Goal: Book appointment/travel/reservation

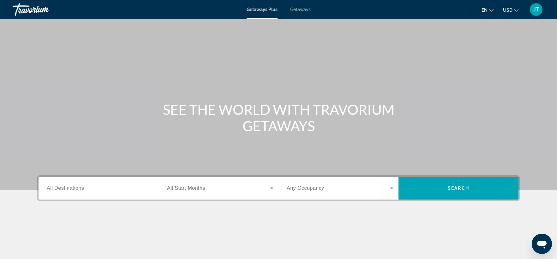
click at [303, 8] on span "Getaways" at bounding box center [300, 9] width 21 height 5
click at [268, 7] on span "Getaways Plus" at bounding box center [262, 9] width 31 height 5
click at [300, 7] on div "Getaways Plus Getaways en English Español Français Italiano Português русский U…" at bounding box center [278, 9] width 557 height 16
click at [294, 9] on span "Getaways" at bounding box center [300, 9] width 21 height 5
click at [89, 191] on input "Destination All Destinations" at bounding box center [100, 188] width 107 height 8
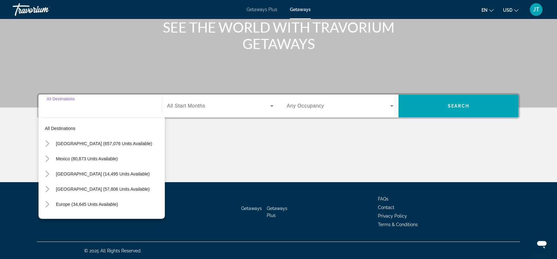
scroll to position [83, 0]
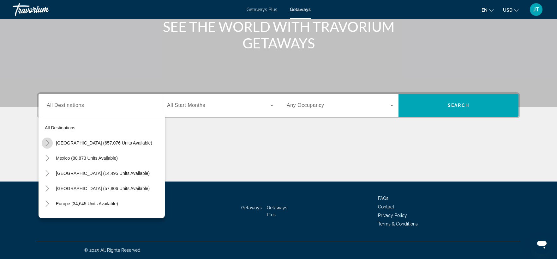
click at [45, 145] on icon "Toggle United States (657,076 units available)" at bounding box center [47, 143] width 6 height 6
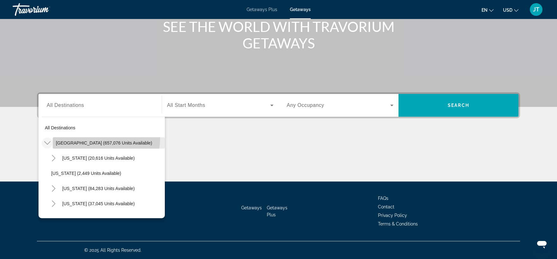
click at [89, 138] on span "Search widget" at bounding box center [109, 142] width 112 height 15
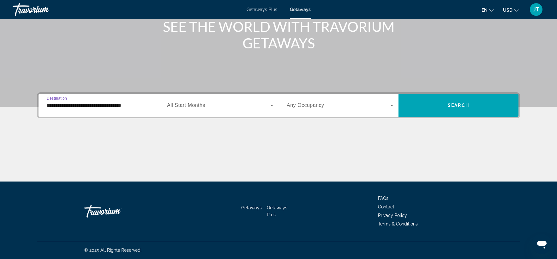
click at [64, 103] on input "**********" at bounding box center [100, 106] width 107 height 8
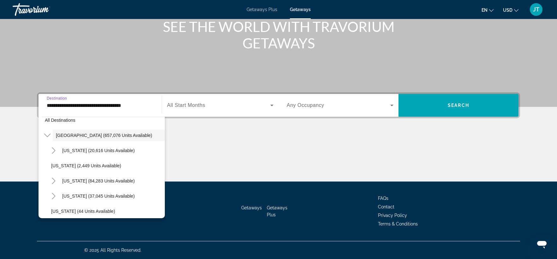
scroll to position [0, 0]
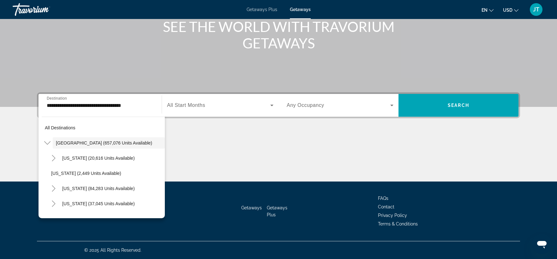
click at [88, 95] on div "**********" at bounding box center [100, 105] width 117 height 23
click at [75, 103] on input "**********" at bounding box center [100, 106] width 107 height 8
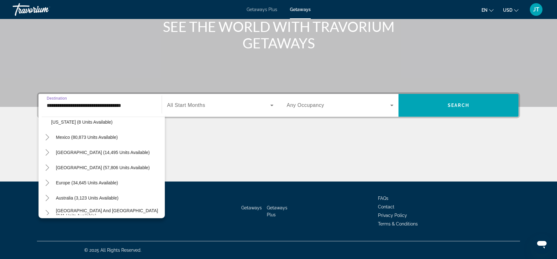
scroll to position [720, 0]
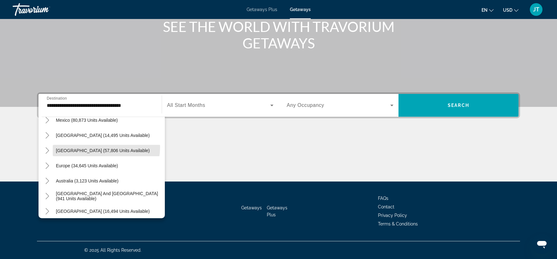
click at [102, 148] on span "Caribbean & Atlantic Islands (57,806 units available)" at bounding box center [103, 150] width 94 height 5
type input "**********"
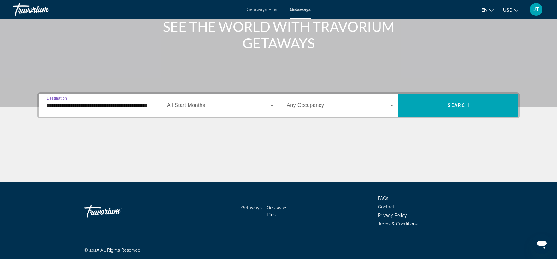
click at [207, 102] on span "Search widget" at bounding box center [218, 105] width 103 height 8
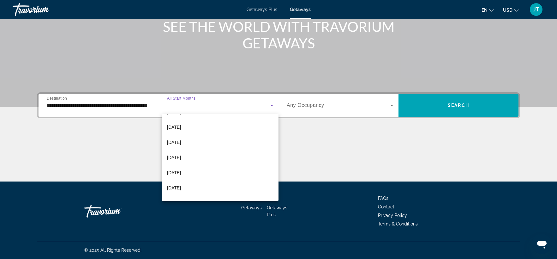
scroll to position [83, 0]
click at [215, 119] on mat-option "January 2026" at bounding box center [220, 116] width 117 height 15
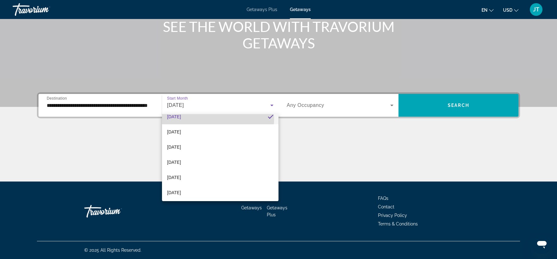
scroll to position [0, 0]
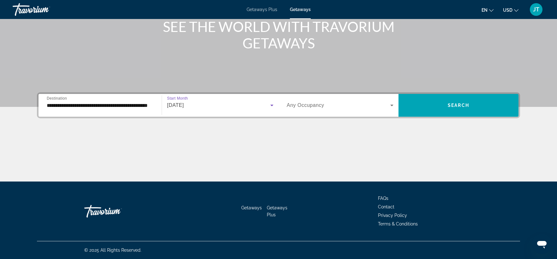
click at [393, 112] on div "Search widget" at bounding box center [340, 105] width 107 height 18
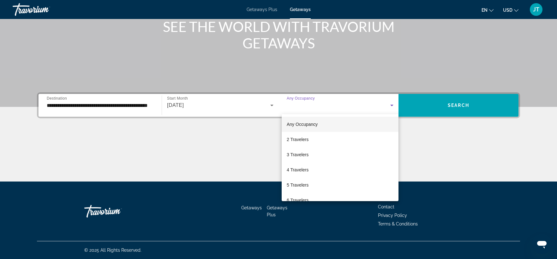
click at [458, 102] on div at bounding box center [278, 129] width 557 height 259
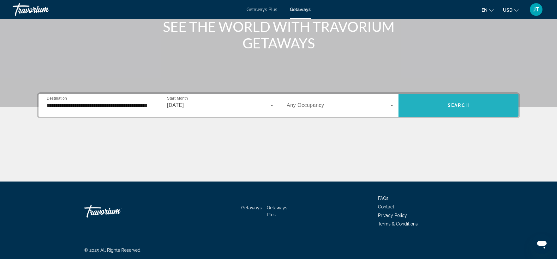
click at [456, 104] on span "Search" at bounding box center [458, 105] width 21 height 5
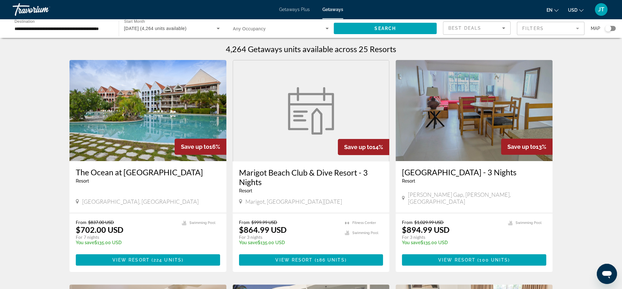
click at [535, 27] on mat-form-field "Filters" at bounding box center [551, 28] width 68 height 13
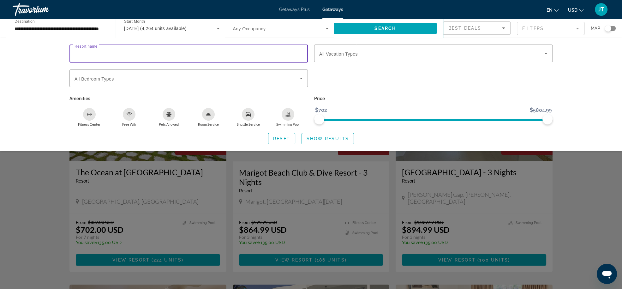
click at [281, 51] on input "Resort name" at bounding box center [189, 54] width 228 height 8
click at [366, 25] on span "Search widget" at bounding box center [385, 28] width 103 height 15
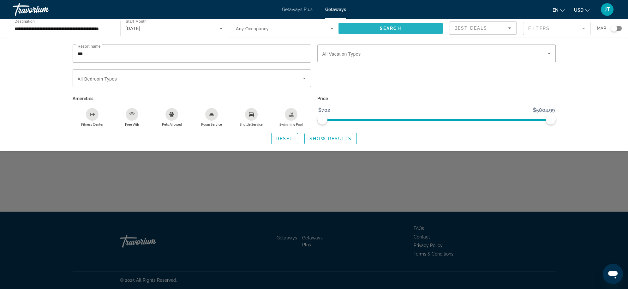
click at [411, 30] on span "Search widget" at bounding box center [391, 28] width 105 height 15
click at [109, 48] on div "***" at bounding box center [192, 54] width 228 height 18
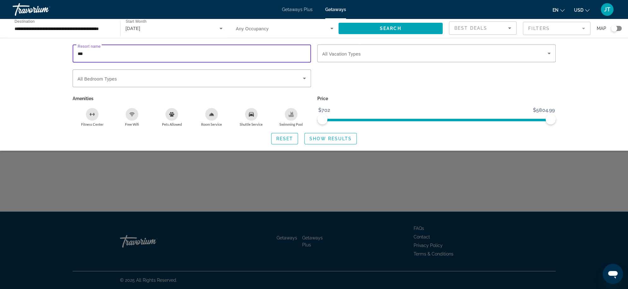
drag, startPoint x: 100, startPoint y: 53, endPoint x: 54, endPoint y: 58, distance: 47.0
click at [78, 57] on input "***" at bounding box center [192, 54] width 228 height 8
type input "**********"
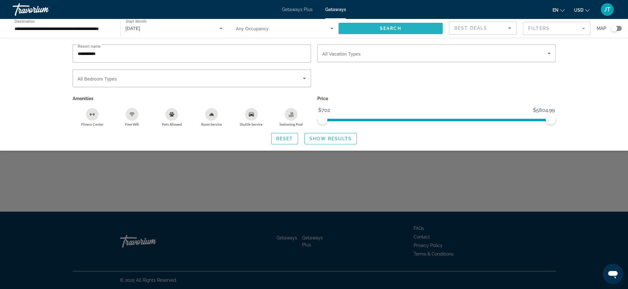
click at [397, 24] on span "Search widget" at bounding box center [391, 28] width 105 height 15
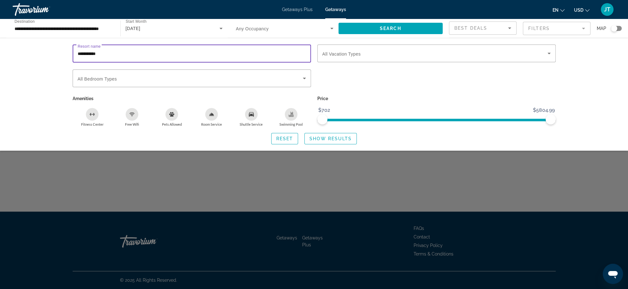
drag, startPoint x: 123, startPoint y: 54, endPoint x: 27, endPoint y: 55, distance: 95.7
click at [78, 55] on input "**********" at bounding box center [192, 54] width 228 height 8
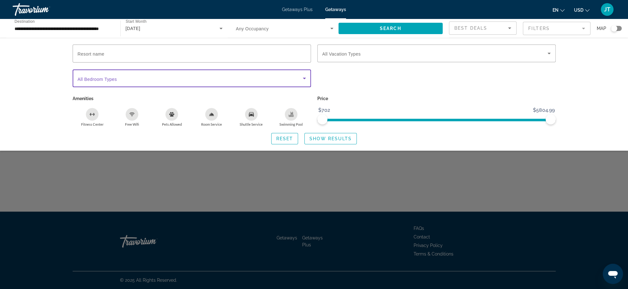
click at [236, 78] on span "Search widget" at bounding box center [190, 79] width 225 height 8
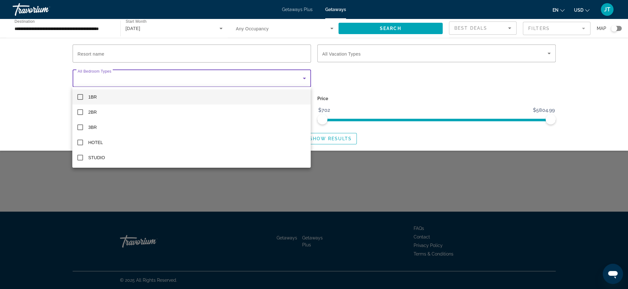
click at [367, 77] on div at bounding box center [314, 144] width 628 height 289
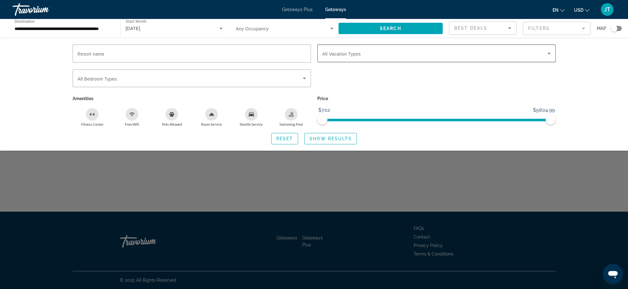
click at [408, 52] on span "Search widget" at bounding box center [435, 54] width 225 height 8
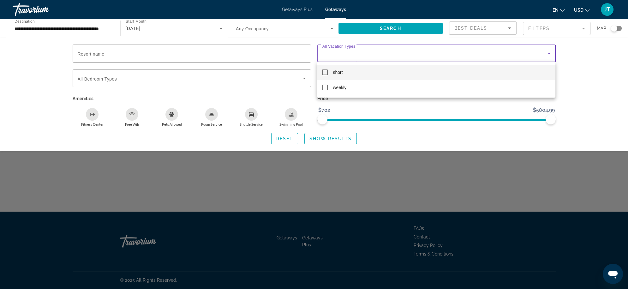
click at [287, 105] on div at bounding box center [314, 144] width 628 height 289
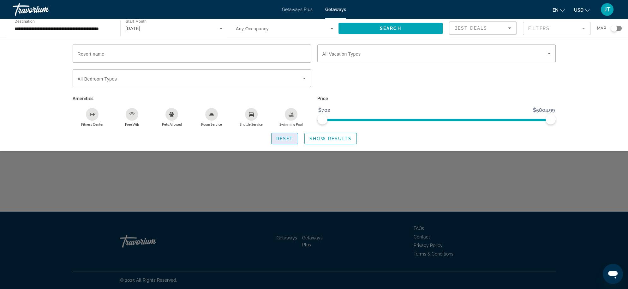
click at [277, 138] on span "Reset" at bounding box center [284, 138] width 17 height 5
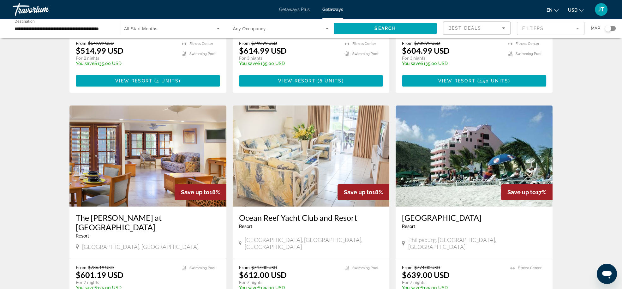
scroll to position [203, 0]
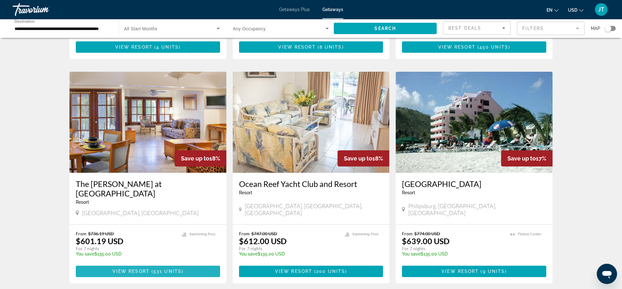
click at [152, 258] on span "Main content" at bounding box center [151, 271] width 2 height 5
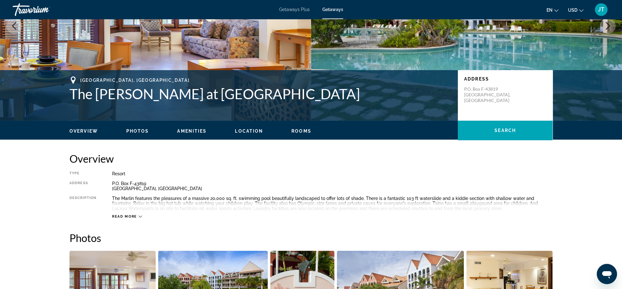
scroll to position [101, 0]
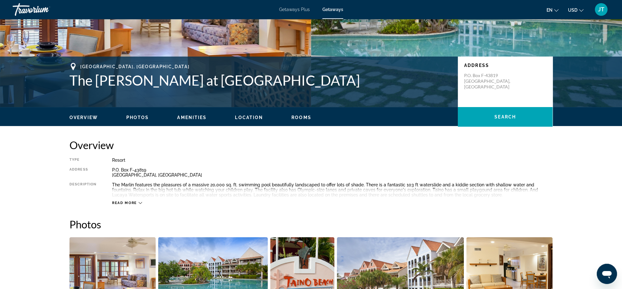
click at [130, 204] on span "Read more" at bounding box center [124, 203] width 25 height 4
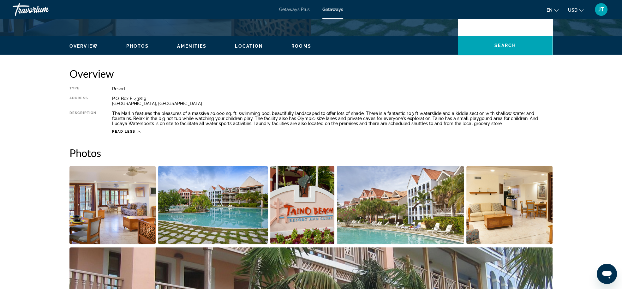
scroll to position [237, 0]
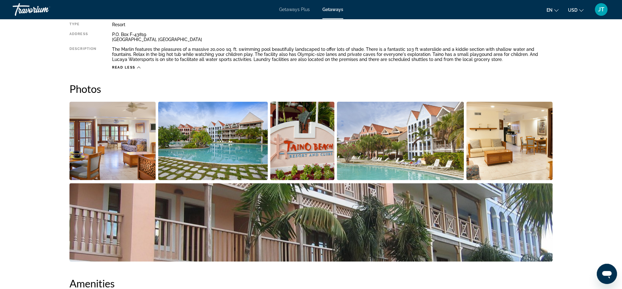
click at [90, 125] on img "Open full-screen image slider" at bounding box center [112, 141] width 86 height 78
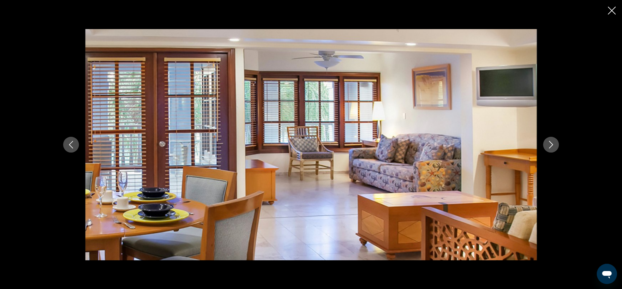
click at [552, 146] on icon "Next image" at bounding box center [551, 145] width 4 height 8
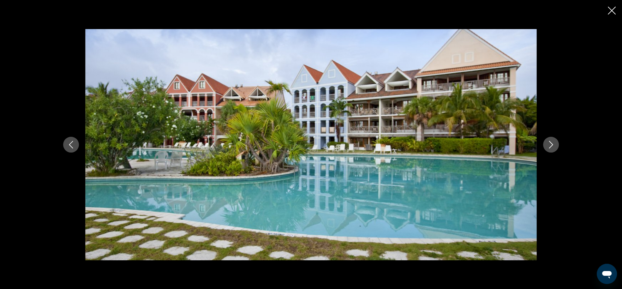
click at [552, 146] on icon "Next image" at bounding box center [551, 145] width 4 height 8
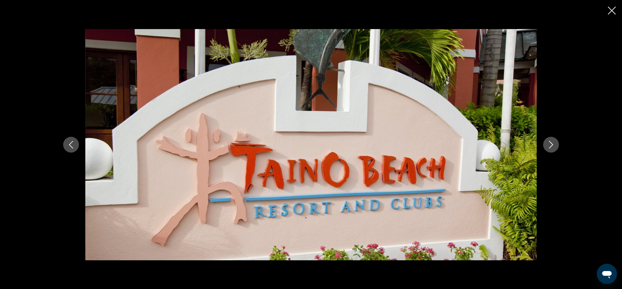
click at [552, 146] on icon "Next image" at bounding box center [551, 145] width 4 height 8
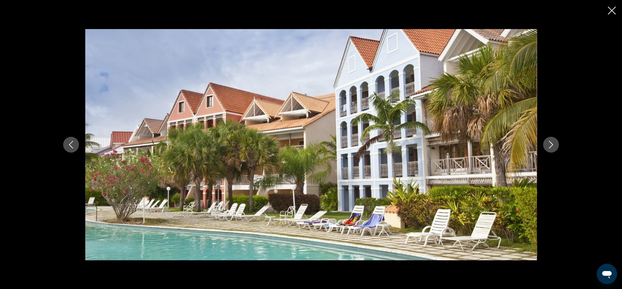
click at [552, 146] on icon "Next image" at bounding box center [551, 145] width 4 height 8
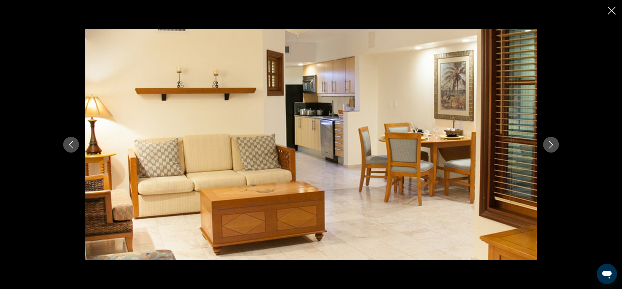
click at [552, 146] on icon "Next image" at bounding box center [551, 145] width 4 height 8
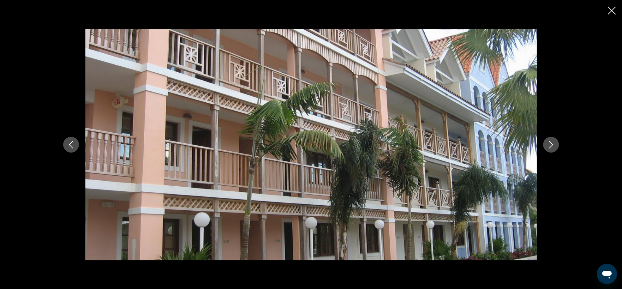
click at [552, 146] on icon "Next image" at bounding box center [551, 145] width 4 height 8
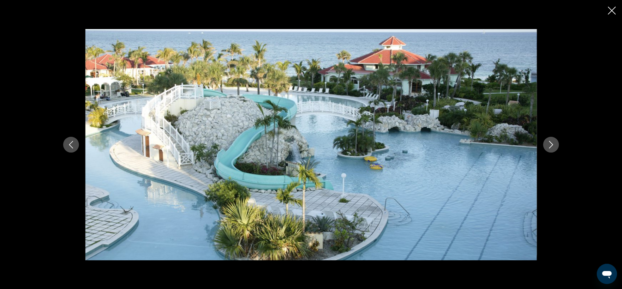
click at [552, 146] on icon "Next image" at bounding box center [551, 145] width 4 height 8
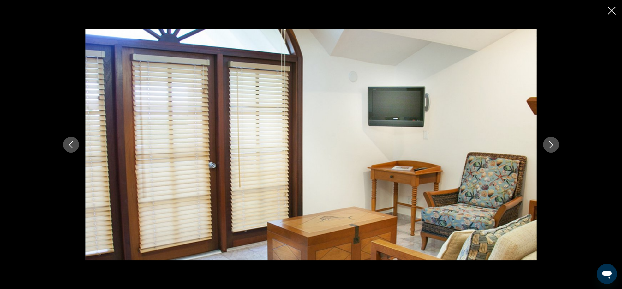
click at [552, 146] on icon "Next image" at bounding box center [551, 145] width 4 height 8
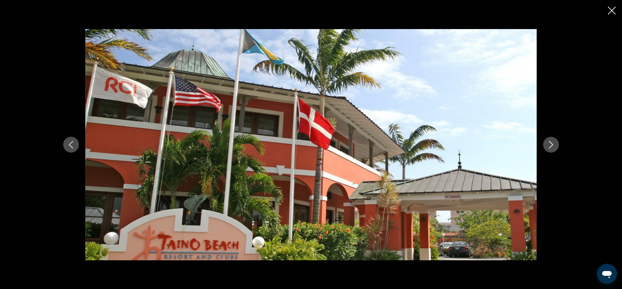
click at [76, 137] on div "prev next" at bounding box center [311, 144] width 509 height 231
click at [73, 145] on icon "Previous image" at bounding box center [71, 145] width 8 height 8
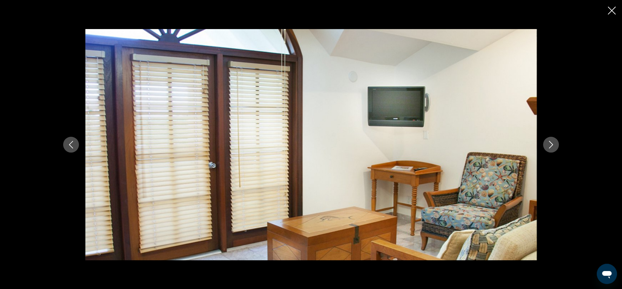
click at [550, 143] on icon "Next image" at bounding box center [551, 145] width 8 height 8
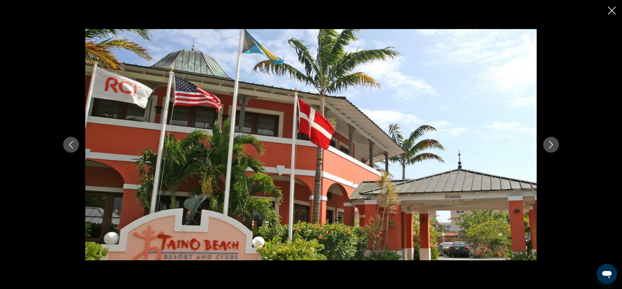
click at [550, 143] on icon "Next image" at bounding box center [551, 145] width 8 height 8
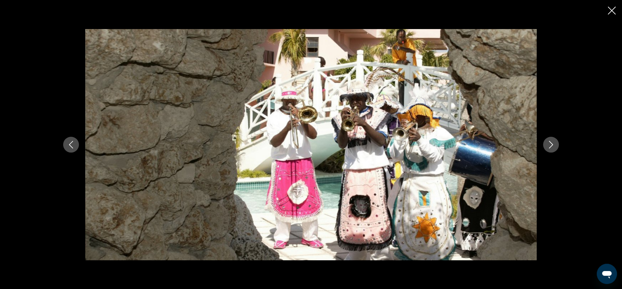
click at [550, 143] on icon "Next image" at bounding box center [551, 145] width 8 height 8
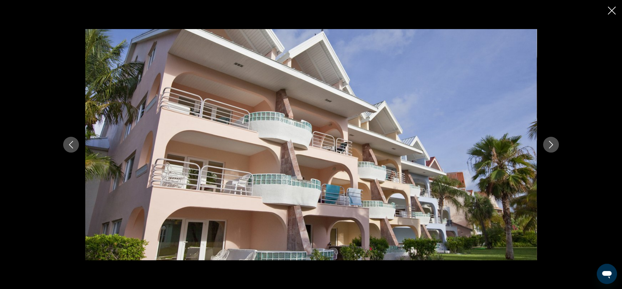
click at [547, 145] on button "Next image" at bounding box center [551, 145] width 16 height 16
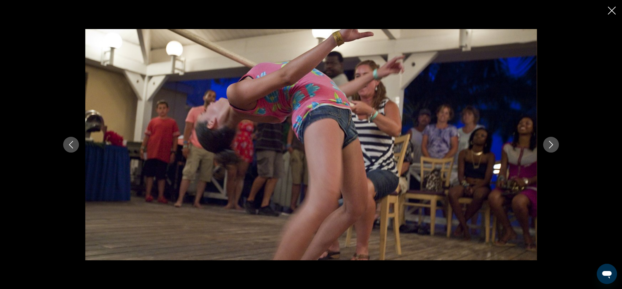
click at [547, 145] on button "Next image" at bounding box center [551, 145] width 16 height 16
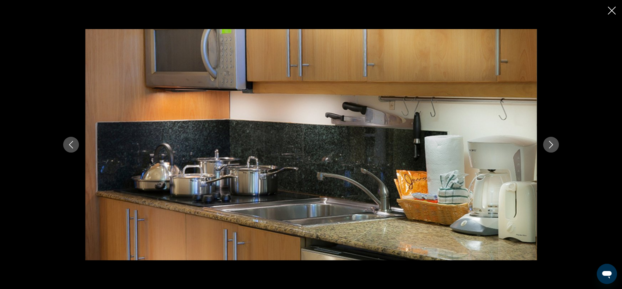
click at [547, 145] on button "Next image" at bounding box center [551, 145] width 16 height 16
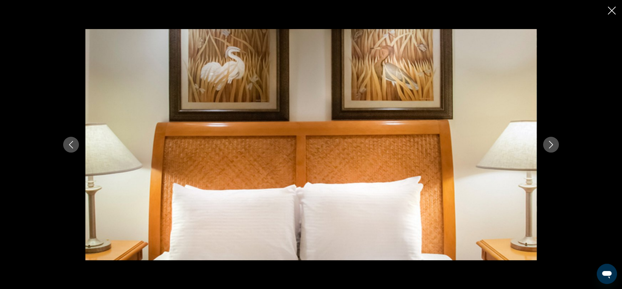
click at [547, 145] on button "Next image" at bounding box center [551, 145] width 16 height 16
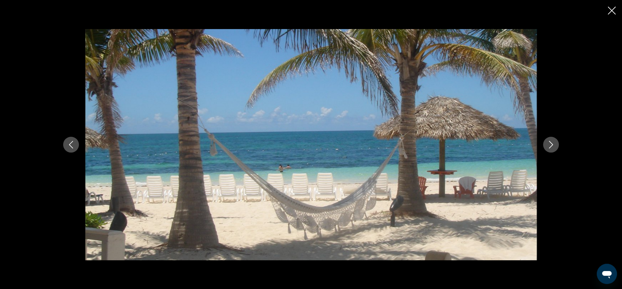
click at [547, 145] on button "Next image" at bounding box center [551, 145] width 16 height 16
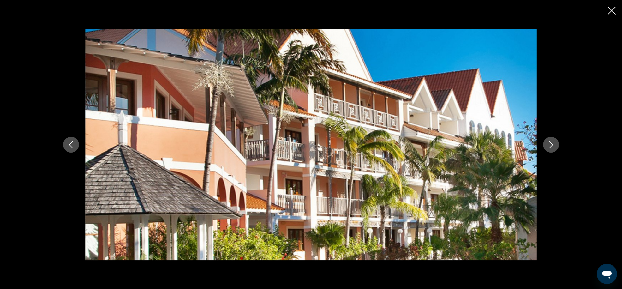
click at [547, 145] on button "Next image" at bounding box center [551, 145] width 16 height 16
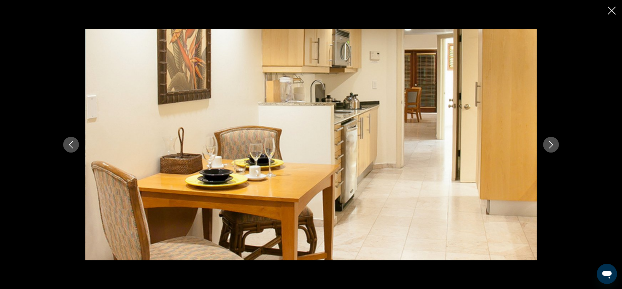
click at [547, 145] on button "Next image" at bounding box center [551, 145] width 16 height 16
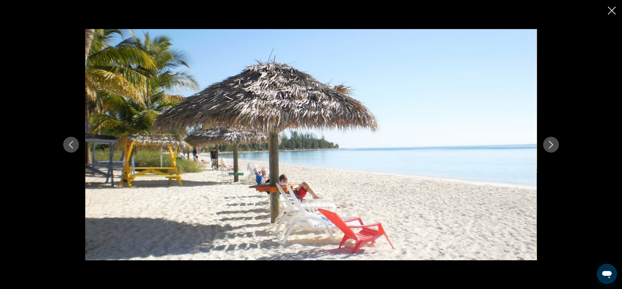
click at [547, 145] on button "Next image" at bounding box center [551, 145] width 16 height 16
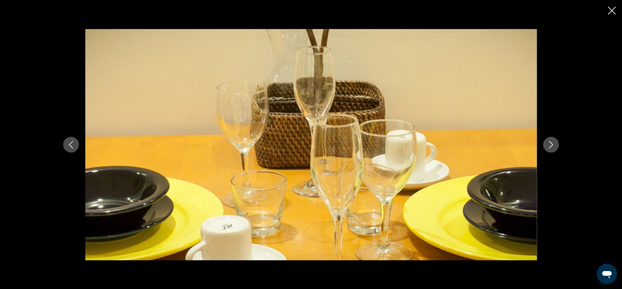
click at [547, 145] on button "Next image" at bounding box center [551, 145] width 16 height 16
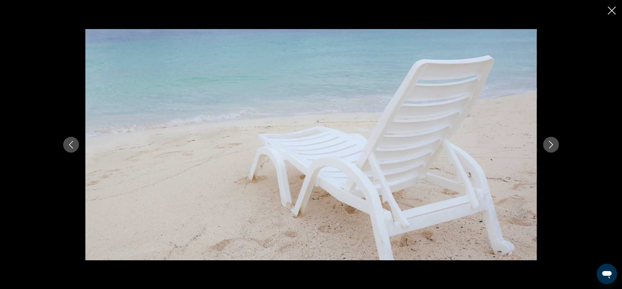
click at [547, 145] on button "Next image" at bounding box center [551, 145] width 16 height 16
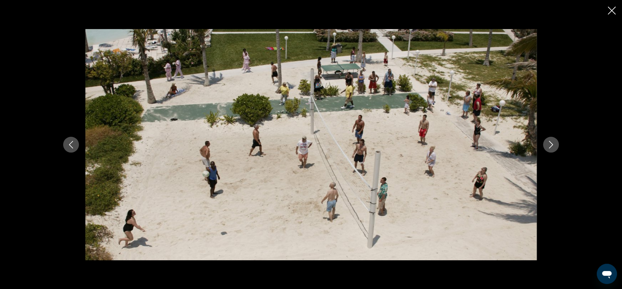
click at [547, 145] on button "Next image" at bounding box center [551, 145] width 16 height 16
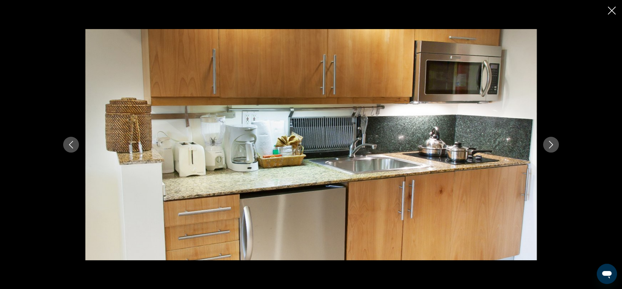
click at [547, 145] on button "Next image" at bounding box center [551, 145] width 16 height 16
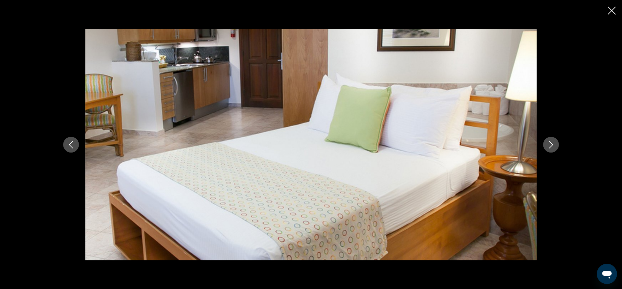
click at [553, 142] on icon "Next image" at bounding box center [551, 145] width 8 height 8
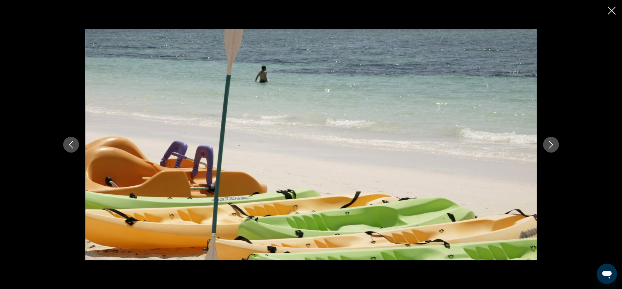
click at [553, 142] on icon "Next image" at bounding box center [551, 145] width 8 height 8
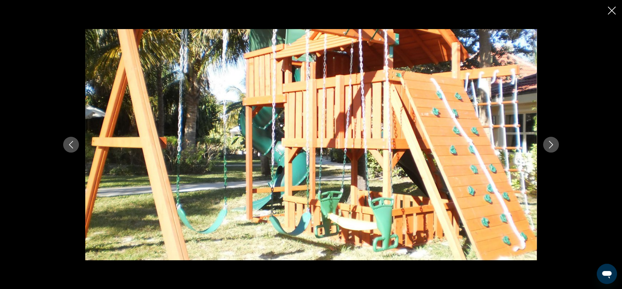
click at [553, 141] on icon "Next image" at bounding box center [551, 145] width 8 height 8
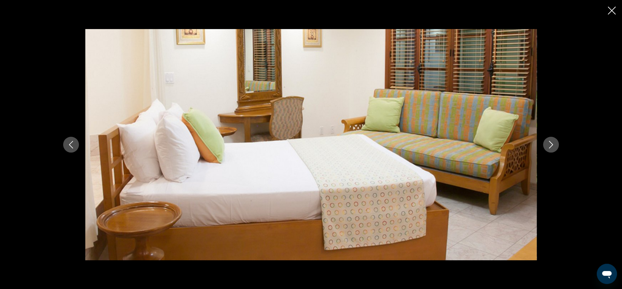
click at [553, 141] on icon "Next image" at bounding box center [551, 145] width 8 height 8
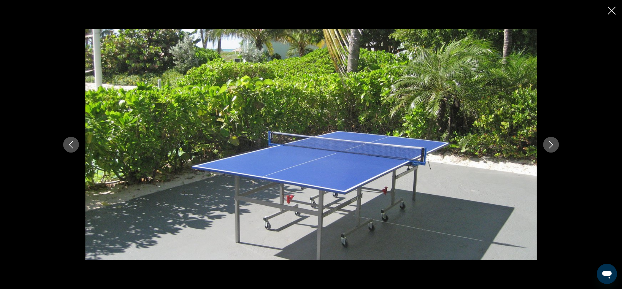
click at [553, 141] on icon "Next image" at bounding box center [551, 145] width 8 height 8
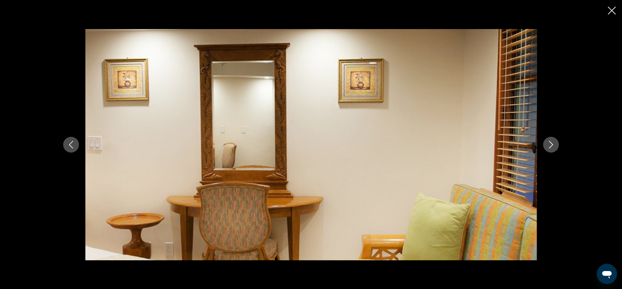
click at [562, 9] on div "prev next" at bounding box center [311, 144] width 622 height 289
click at [562, 15] on icon "Close slideshow" at bounding box center [612, 11] width 8 height 8
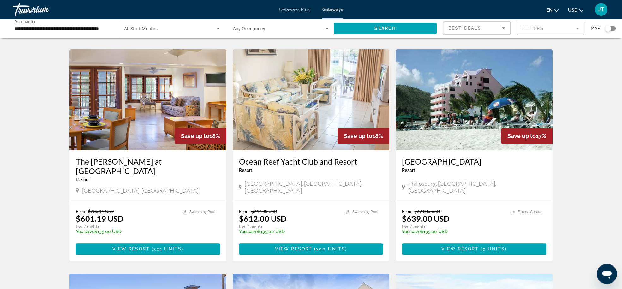
scroll to position [237, 0]
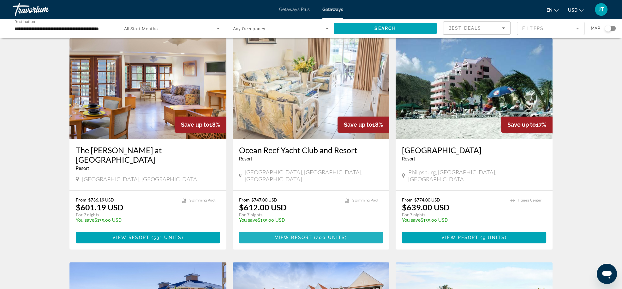
click at [305, 237] on span "View Resort" at bounding box center [293, 237] width 37 height 5
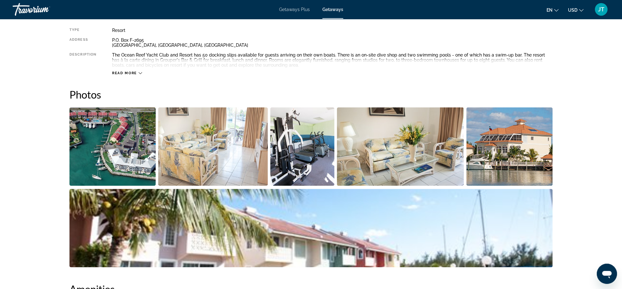
scroll to position [271, 0]
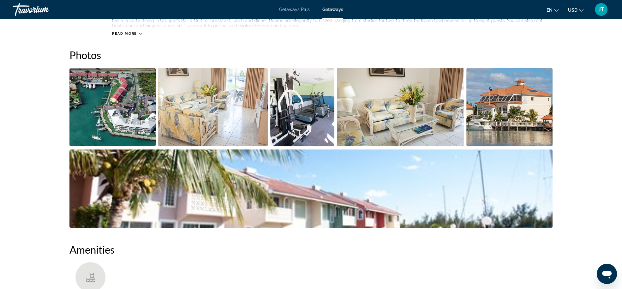
click at [136, 87] on img "Open full-screen image slider" at bounding box center [112, 107] width 86 height 78
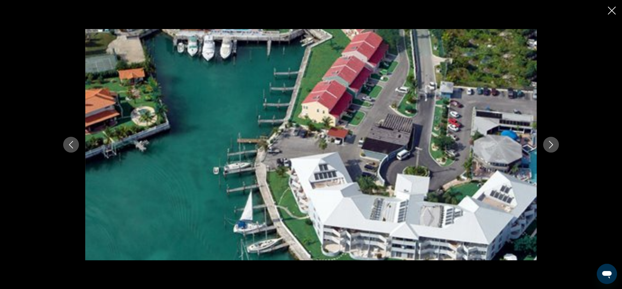
click at [548, 142] on icon "Next image" at bounding box center [551, 145] width 8 height 8
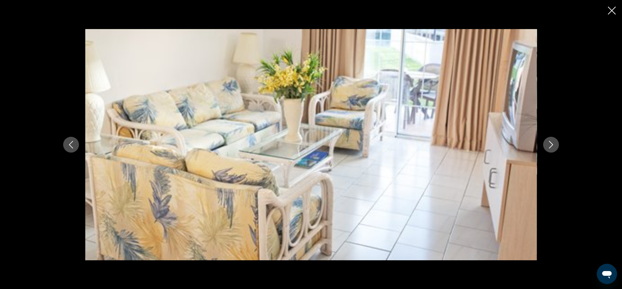
click at [548, 142] on icon "Next image" at bounding box center [551, 145] width 8 height 8
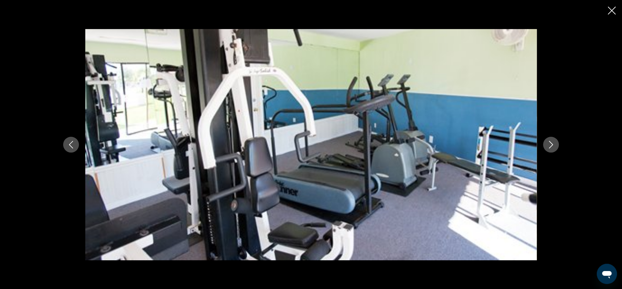
click at [548, 142] on icon "Next image" at bounding box center [551, 145] width 8 height 8
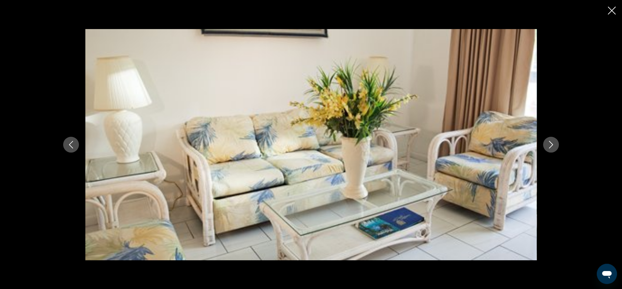
click at [548, 142] on icon "Next image" at bounding box center [551, 145] width 8 height 8
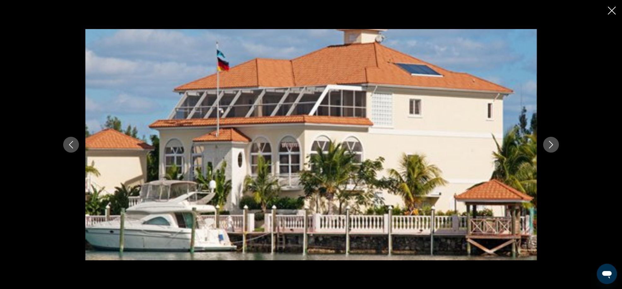
click at [548, 142] on icon "Next image" at bounding box center [551, 145] width 8 height 8
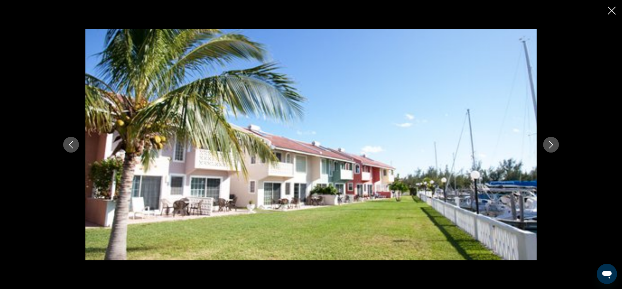
click at [548, 142] on icon "Next image" at bounding box center [551, 145] width 8 height 8
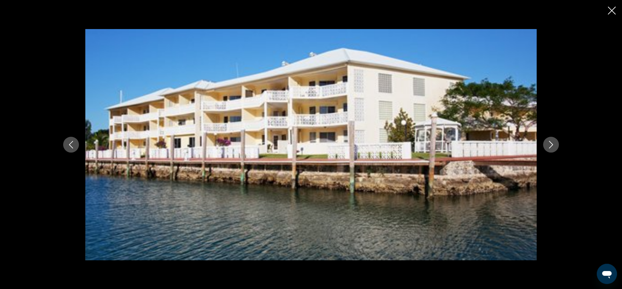
click at [548, 142] on icon "Next image" at bounding box center [551, 145] width 8 height 8
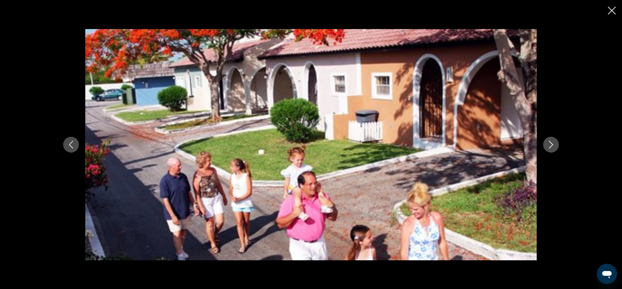
click at [548, 142] on icon "Next image" at bounding box center [551, 145] width 8 height 8
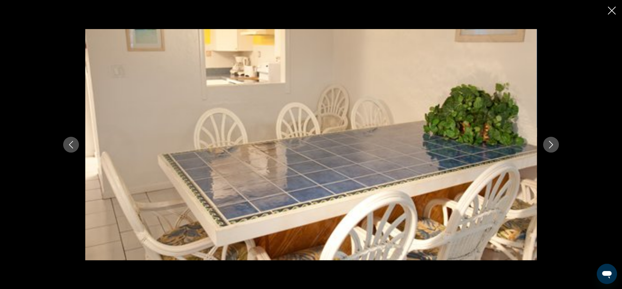
click at [548, 142] on icon "Next image" at bounding box center [551, 145] width 8 height 8
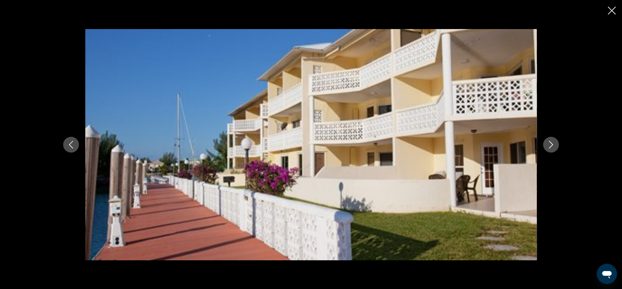
click at [548, 142] on icon "Next image" at bounding box center [551, 145] width 8 height 8
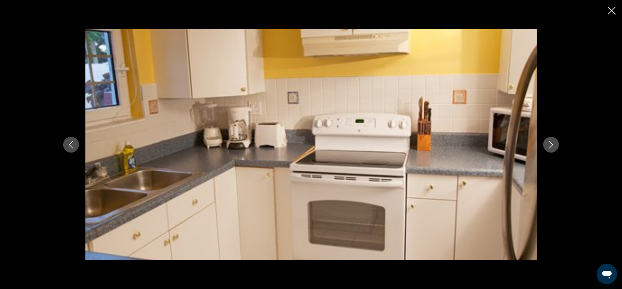
click at [548, 142] on icon "Next image" at bounding box center [551, 145] width 8 height 8
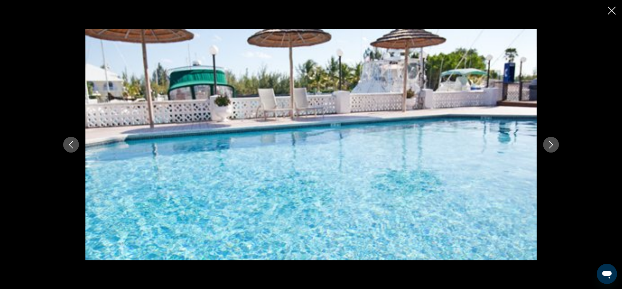
click at [548, 142] on icon "Next image" at bounding box center [551, 145] width 8 height 8
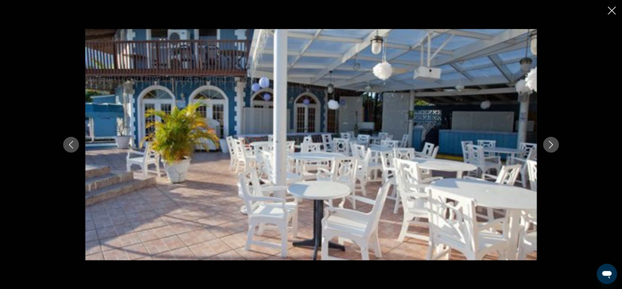
click at [548, 142] on icon "Next image" at bounding box center [551, 145] width 8 height 8
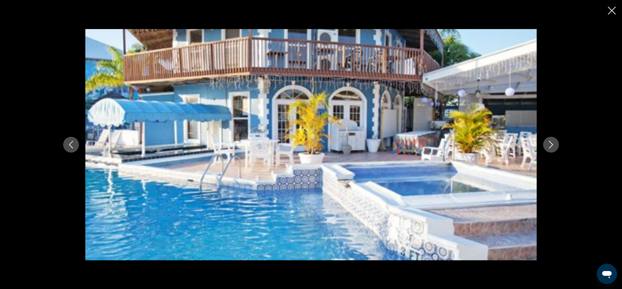
click at [548, 142] on icon "Next image" at bounding box center [551, 145] width 8 height 8
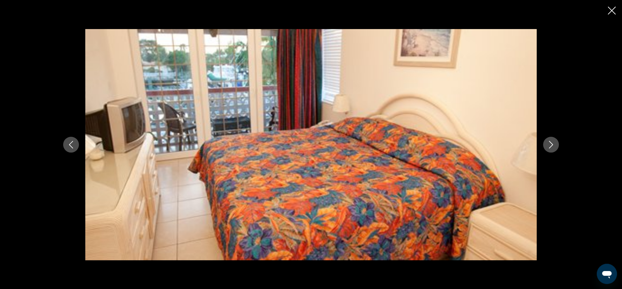
click at [548, 142] on icon "Next image" at bounding box center [551, 145] width 8 height 8
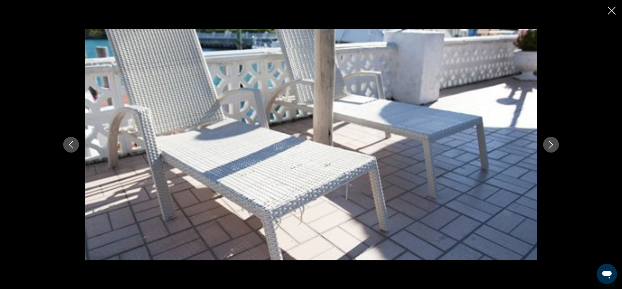
click at [548, 142] on icon "Next image" at bounding box center [551, 145] width 8 height 8
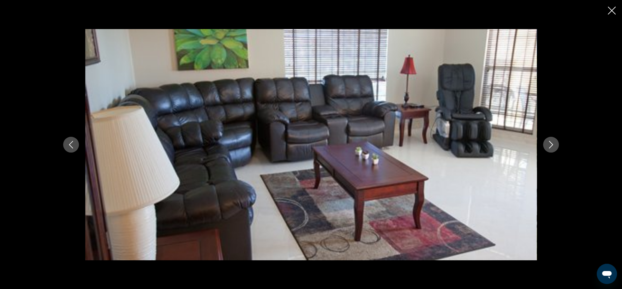
click at [554, 142] on icon "Next image" at bounding box center [551, 145] width 8 height 8
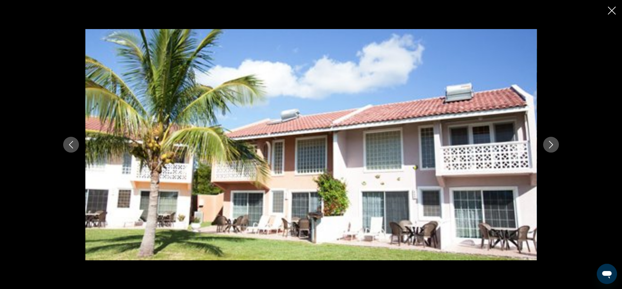
click at [554, 142] on icon "Next image" at bounding box center [551, 145] width 8 height 8
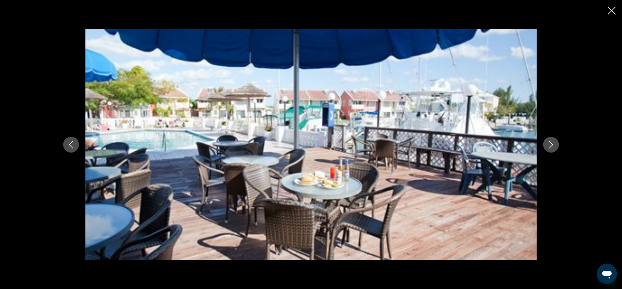
click at [554, 142] on icon "Next image" at bounding box center [551, 145] width 8 height 8
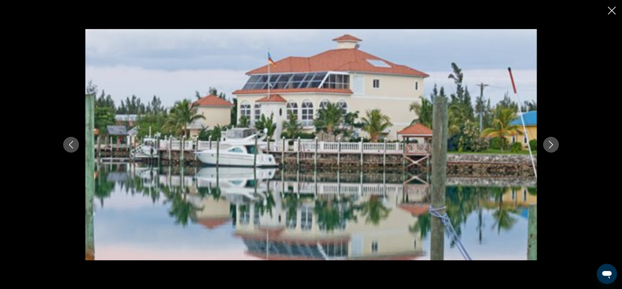
click at [554, 142] on icon "Next image" at bounding box center [551, 145] width 8 height 8
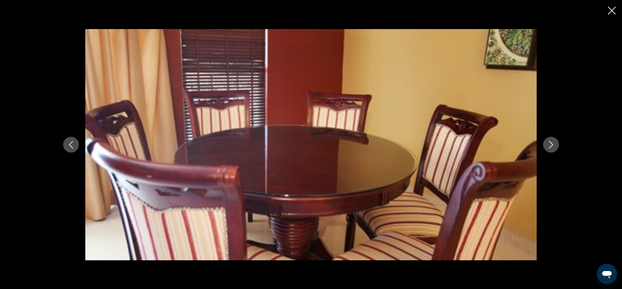
click at [562, 15] on button "Close slideshow" at bounding box center [612, 11] width 8 height 10
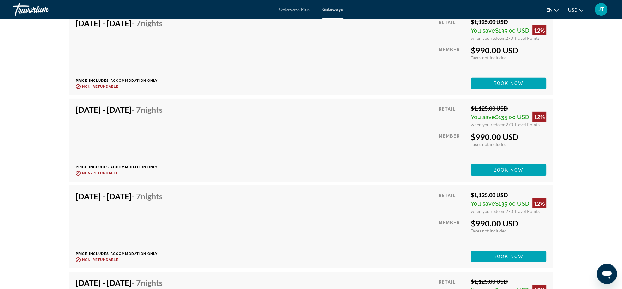
scroll to position [2574, 0]
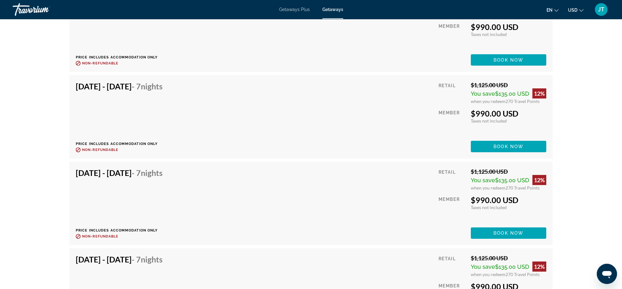
click at [299, 12] on span "Getaways Plus" at bounding box center [294, 9] width 31 height 5
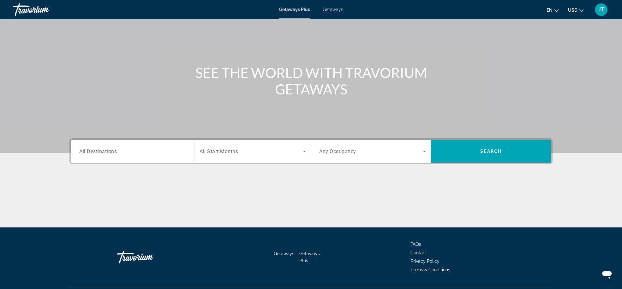
scroll to position [52, 0]
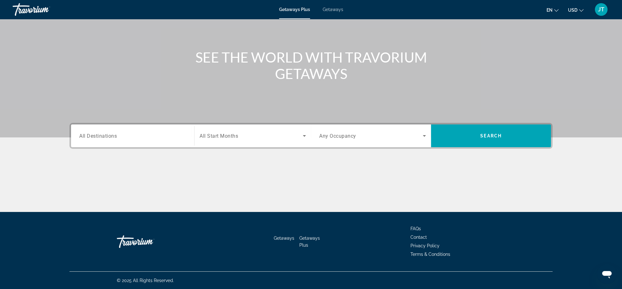
click at [129, 129] on div "Search widget" at bounding box center [132, 136] width 107 height 18
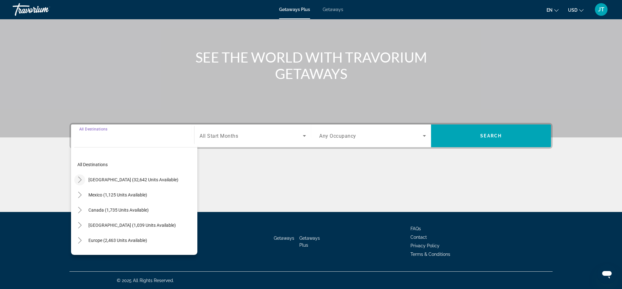
click at [79, 181] on icon "Toggle United States (32,642 units available)" at bounding box center [79, 180] width 3 height 6
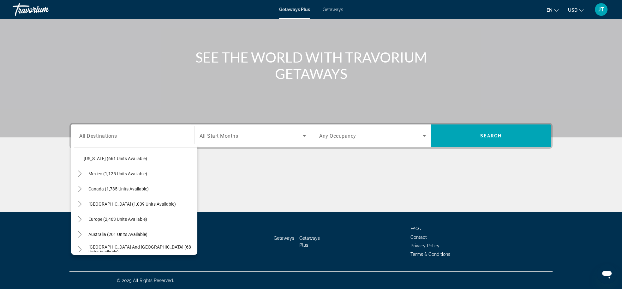
scroll to position [609, 0]
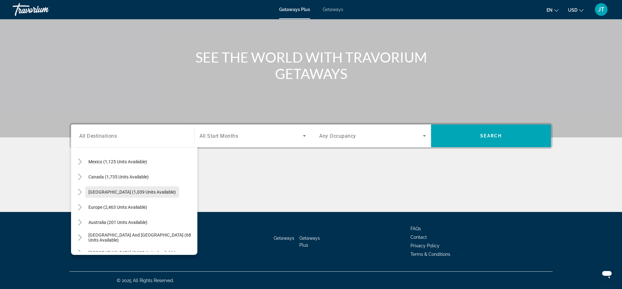
click at [103, 190] on span "Caribbean & Atlantic Islands (1,039 units available)" at bounding box center [132, 192] width 88 height 5
type input "**********"
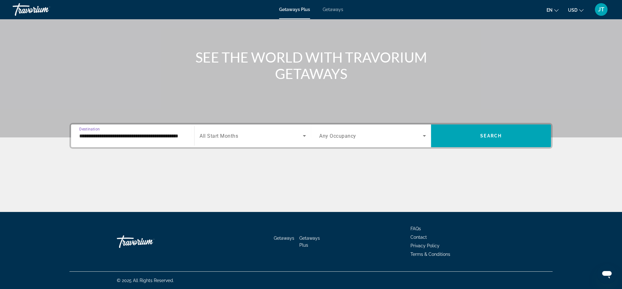
scroll to position [0, 15]
click at [244, 138] on span "Search widget" at bounding box center [251, 136] width 103 height 8
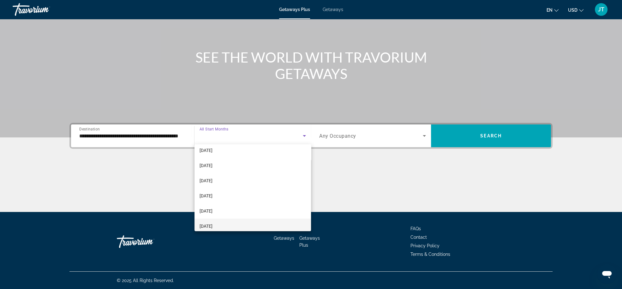
scroll to position [80, 0]
click at [242, 149] on mat-option "January 2026" at bounding box center [253, 149] width 117 height 15
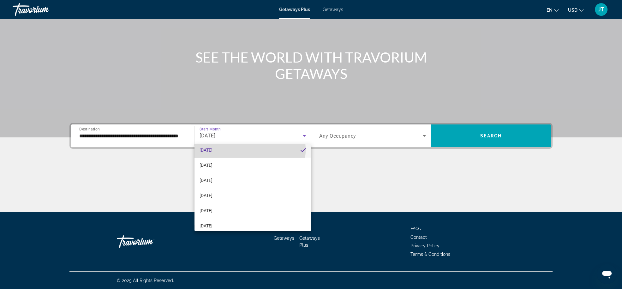
scroll to position [0, 0]
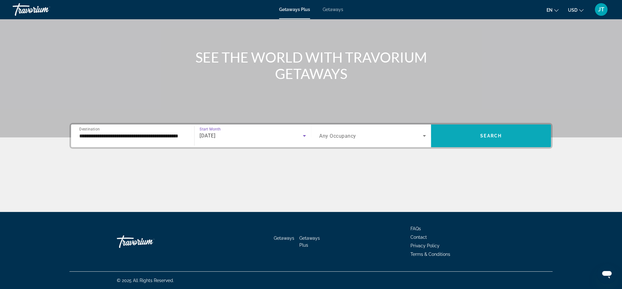
click at [508, 136] on span "Search widget" at bounding box center [491, 135] width 120 height 15
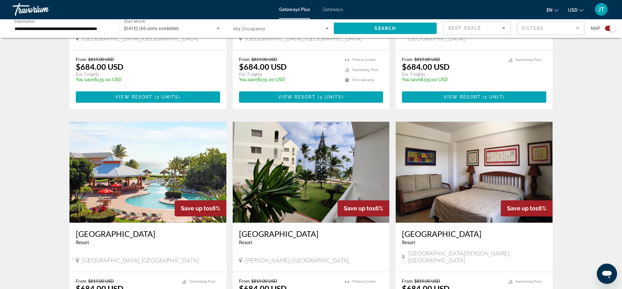
scroll to position [372, 0]
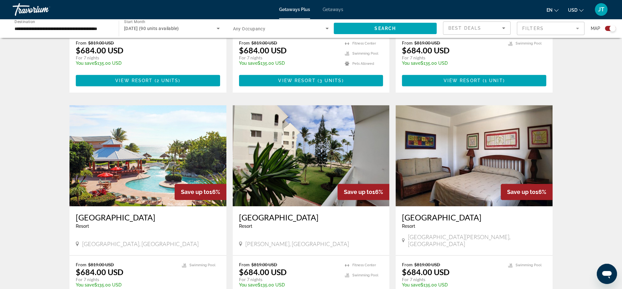
click at [164, 158] on img "Main content" at bounding box center [147, 155] width 157 height 101
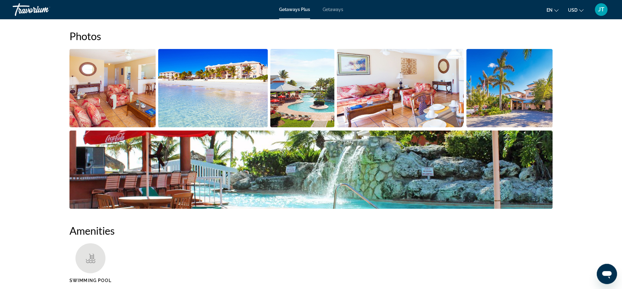
scroll to position [305, 0]
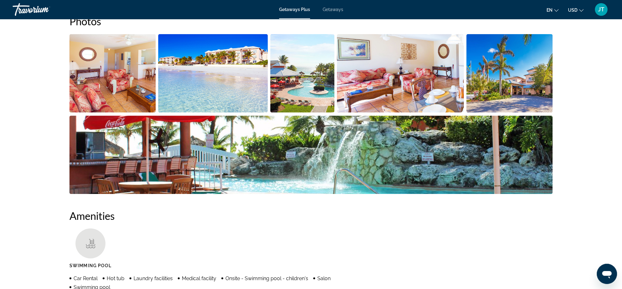
click at [122, 68] on img "Open full-screen image slider" at bounding box center [112, 73] width 86 height 78
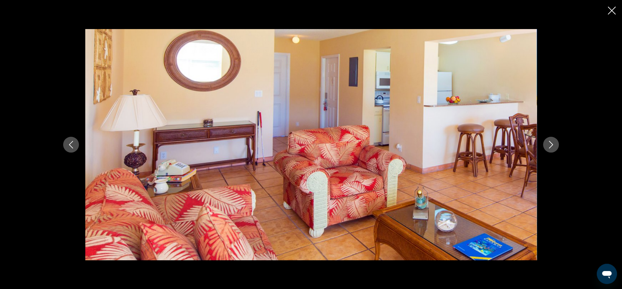
click at [548, 145] on icon "Next image" at bounding box center [551, 145] width 8 height 8
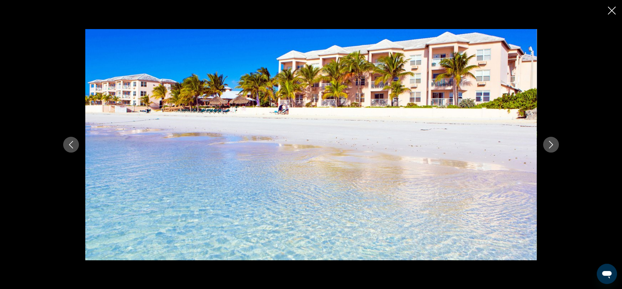
click at [548, 145] on icon "Next image" at bounding box center [551, 145] width 8 height 8
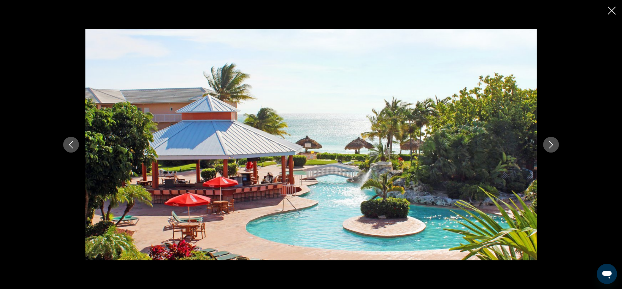
click at [548, 145] on icon "Next image" at bounding box center [551, 145] width 8 height 8
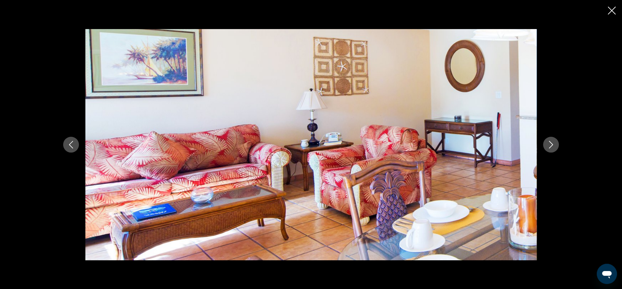
click at [548, 145] on icon "Next image" at bounding box center [551, 145] width 8 height 8
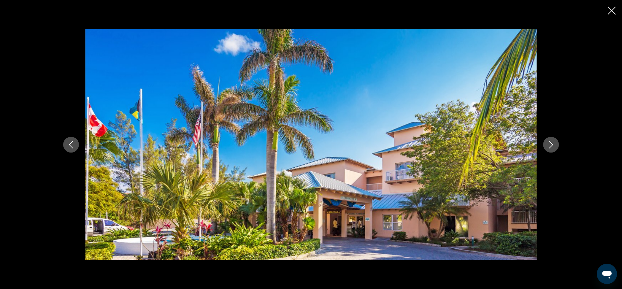
click at [548, 145] on icon "Next image" at bounding box center [551, 145] width 8 height 8
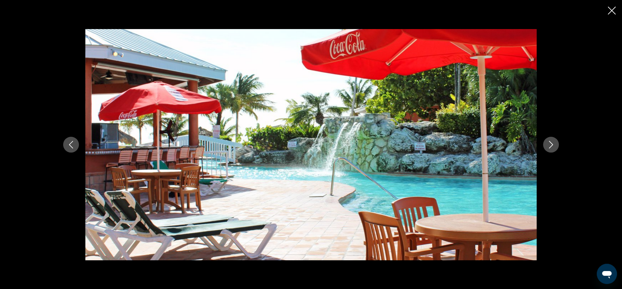
click at [548, 145] on icon "Next image" at bounding box center [551, 145] width 8 height 8
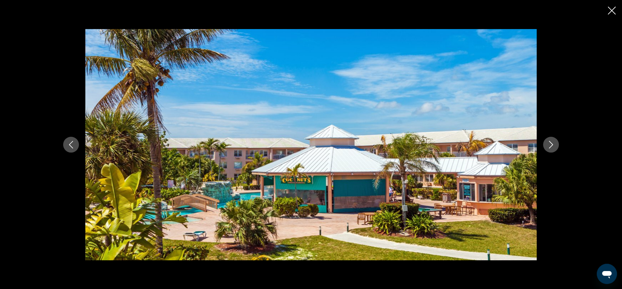
click at [548, 145] on icon "Next image" at bounding box center [551, 145] width 8 height 8
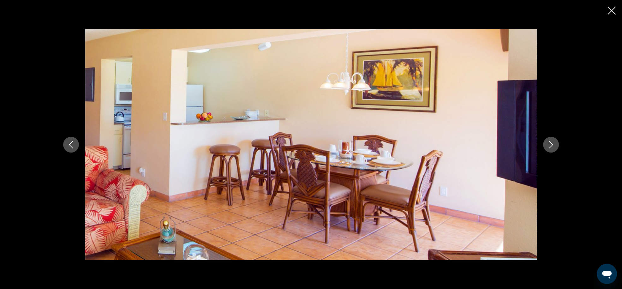
click at [548, 145] on icon "Next image" at bounding box center [551, 145] width 8 height 8
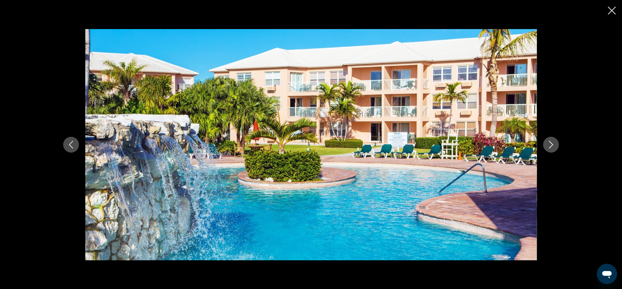
click at [548, 145] on icon "Next image" at bounding box center [551, 145] width 8 height 8
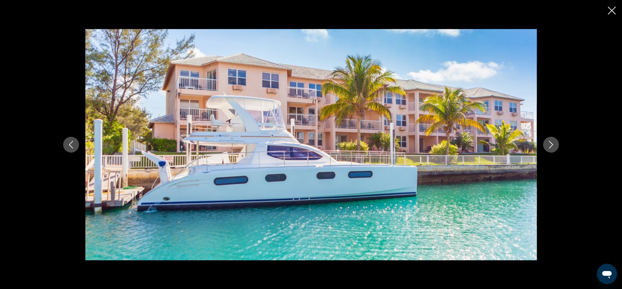
click at [548, 145] on icon "Next image" at bounding box center [551, 145] width 8 height 8
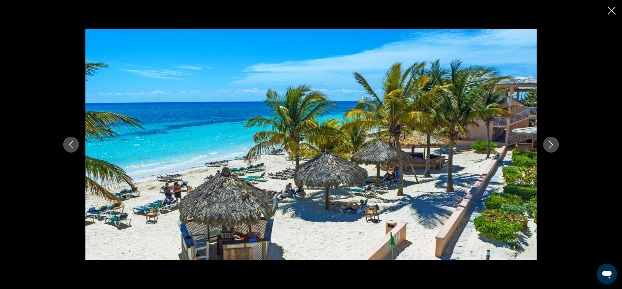
click at [548, 145] on icon "Next image" at bounding box center [551, 145] width 8 height 8
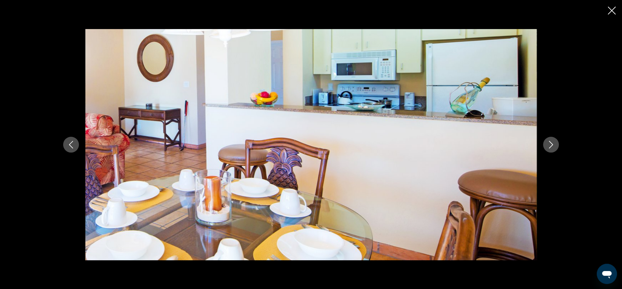
click at [548, 145] on icon "Next image" at bounding box center [551, 145] width 8 height 8
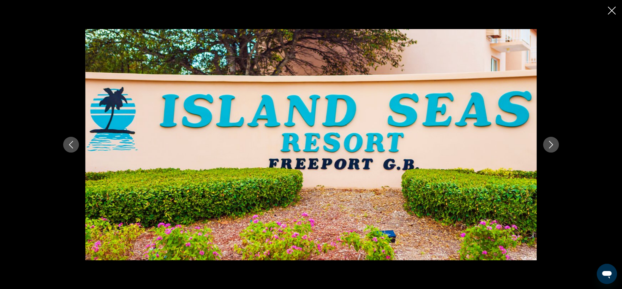
click at [548, 145] on icon "Next image" at bounding box center [551, 145] width 8 height 8
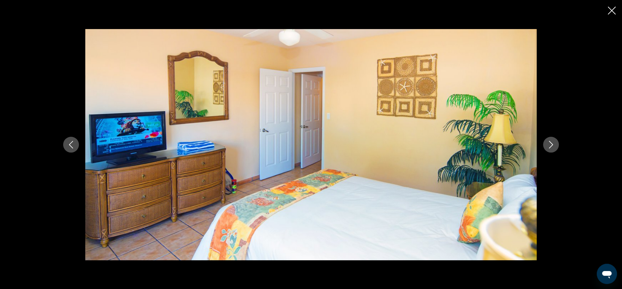
click at [548, 145] on icon "Next image" at bounding box center [551, 145] width 8 height 8
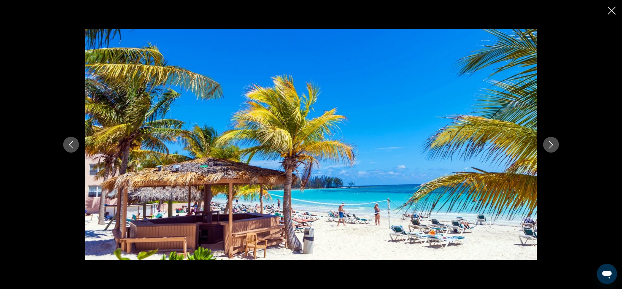
click at [548, 145] on icon "Next image" at bounding box center [551, 145] width 8 height 8
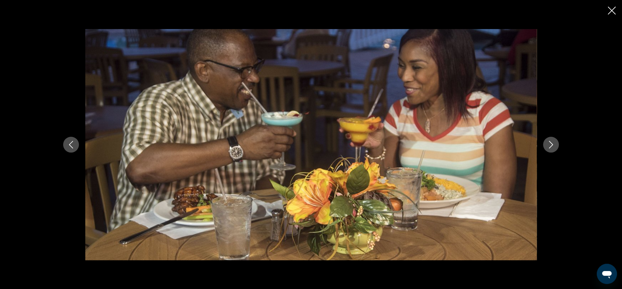
click at [548, 145] on icon "Next image" at bounding box center [551, 145] width 8 height 8
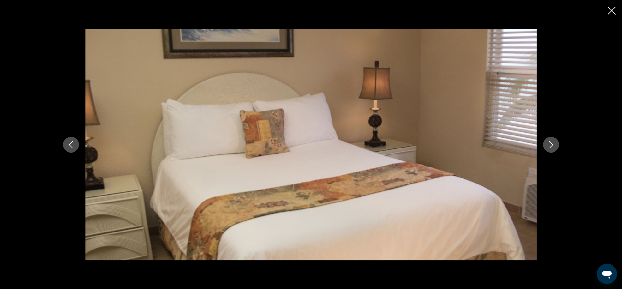
click at [548, 145] on icon "Next image" at bounding box center [551, 145] width 8 height 8
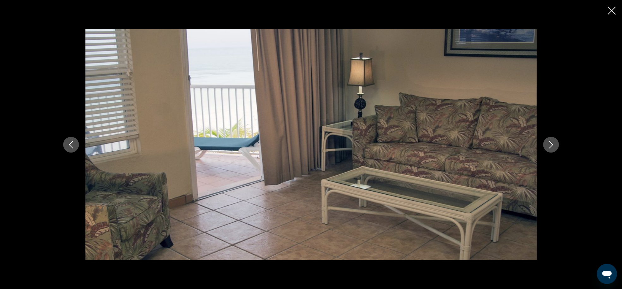
click at [548, 145] on icon "Next image" at bounding box center [551, 145] width 8 height 8
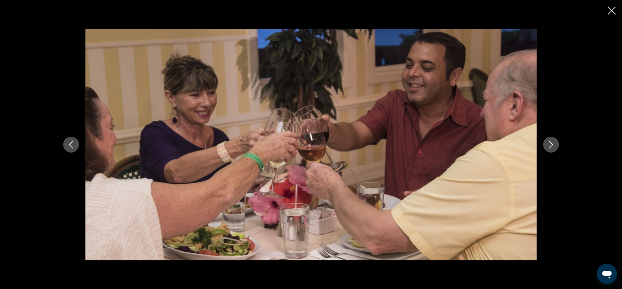
click at [548, 145] on icon "Next image" at bounding box center [551, 145] width 8 height 8
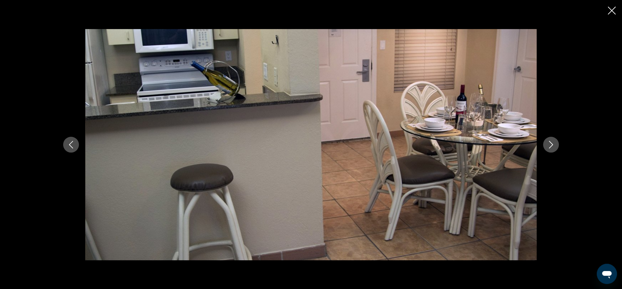
click at [548, 145] on icon "Next image" at bounding box center [551, 145] width 8 height 8
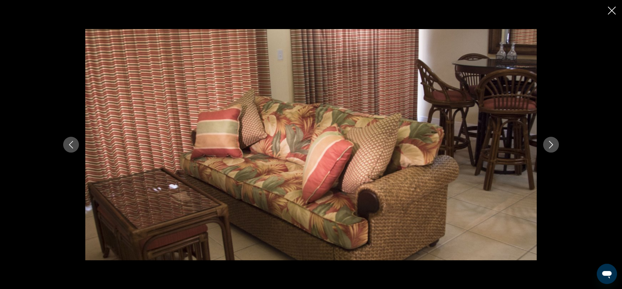
click at [562, 11] on icon "Close slideshow" at bounding box center [612, 11] width 8 height 8
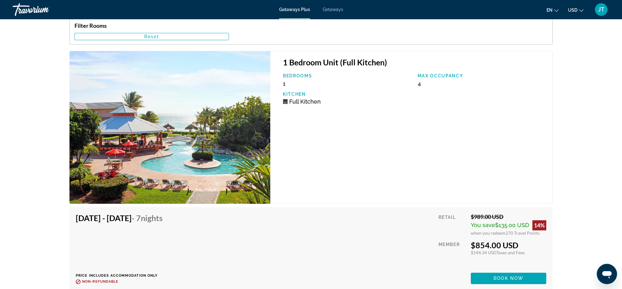
scroll to position [995, 0]
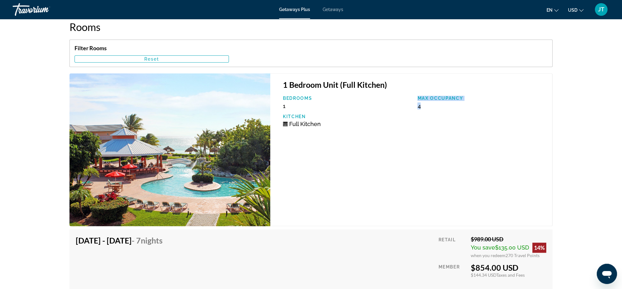
drag, startPoint x: 421, startPoint y: 114, endPoint x: 413, endPoint y: 113, distance: 8.6
click at [413, 113] on div "Bedrooms 1 Max Occupancy 4 Kitchen Full Kitchen" at bounding box center [414, 114] width 269 height 36
click at [507, 142] on div "1 Bedroom Unit (Full Kitchen) Bedrooms 1 Max Occupancy 4 Kitchen Full Kitchen" at bounding box center [411, 149] width 282 height 153
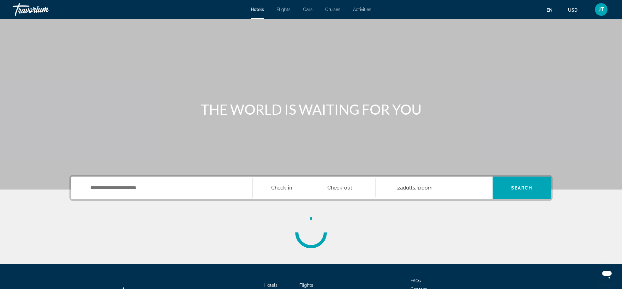
click at [133, 196] on div "Search widget" at bounding box center [161, 188] width 169 height 23
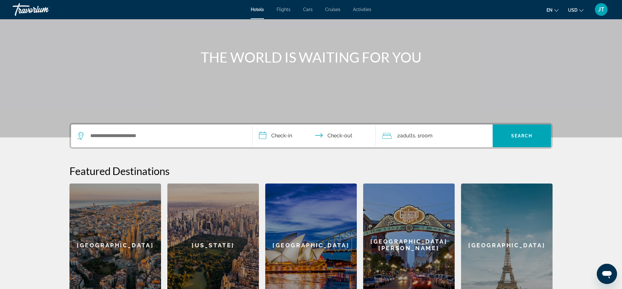
scroll to position [39, 0]
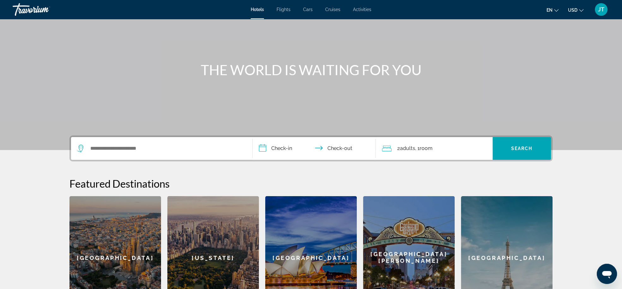
click at [168, 133] on div "Main content" at bounding box center [311, 56] width 622 height 190
click at [164, 141] on div "Search widget" at bounding box center [161, 148] width 169 height 23
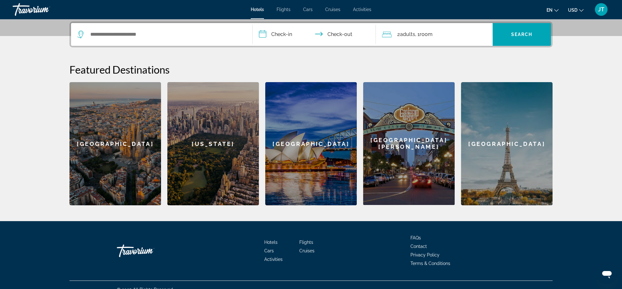
scroll to position [154, 0]
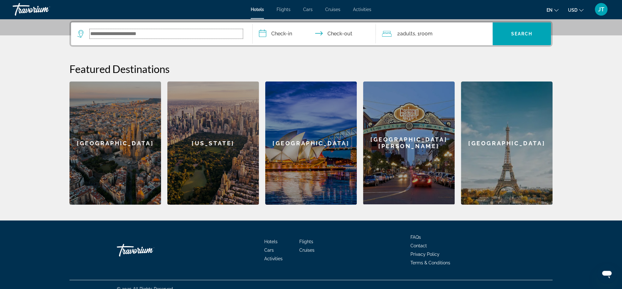
click at [172, 38] on input "Search widget" at bounding box center [166, 33] width 153 height 9
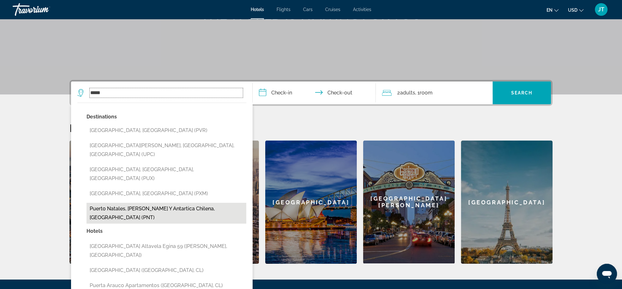
scroll to position [129, 0]
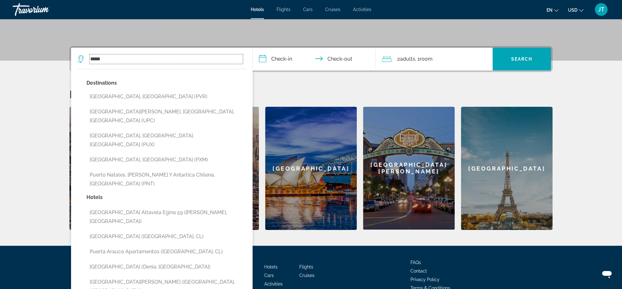
type input "*****"
click at [305, 77] on div "**********" at bounding box center [311, 138] width 509 height 184
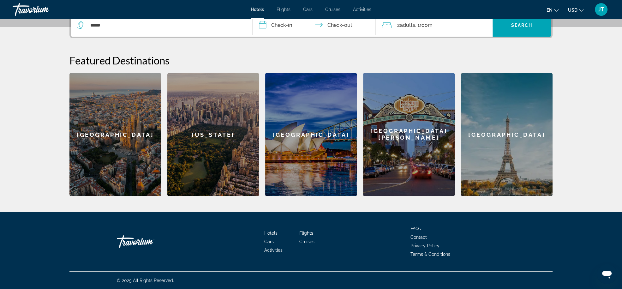
scroll to position [27, 0]
